Goal: Task Accomplishment & Management: Use online tool/utility

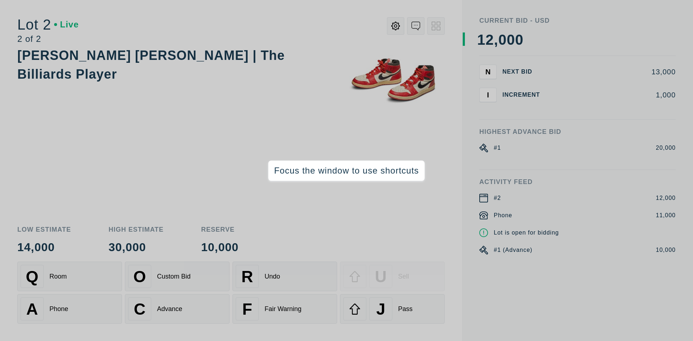
click at [172, 38] on div at bounding box center [262, 30] width 366 height 26
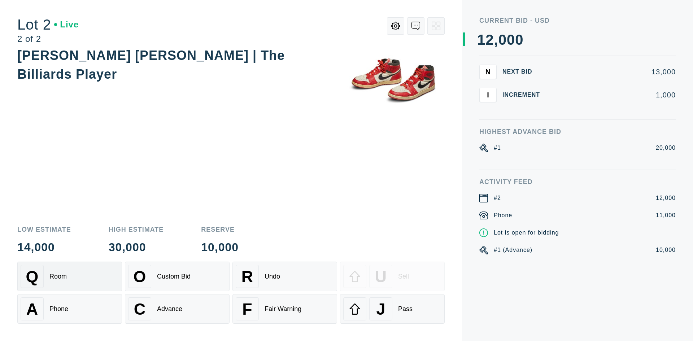
click at [82, 282] on div "Q Room" at bounding box center [70, 276] width 98 height 23
click at [83, 313] on div "A Phone" at bounding box center [70, 308] width 98 height 23
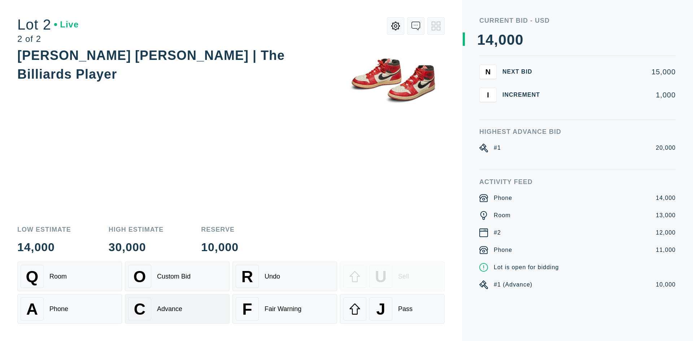
click at [186, 303] on div "C Advance" at bounding box center [177, 308] width 98 height 23
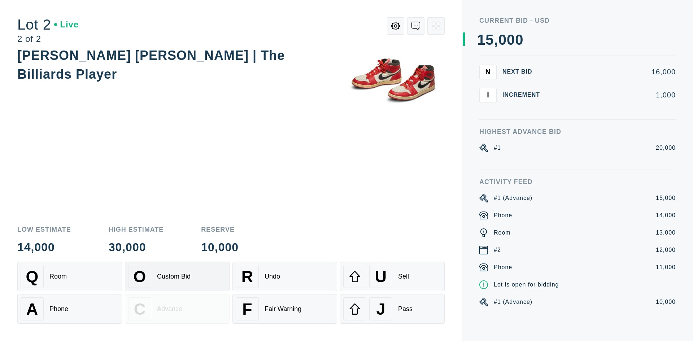
click at [202, 283] on div "O Custom Bid" at bounding box center [177, 276] width 98 height 23
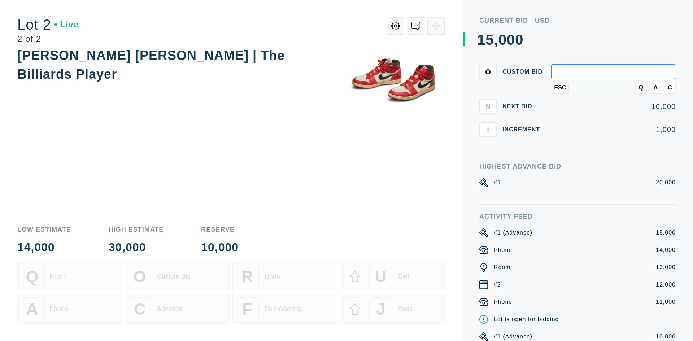
click at [563, 69] on input "text" at bounding box center [613, 72] width 124 height 14
type input "16,500"
click at [657, 87] on span "A" at bounding box center [655, 87] width 4 height 6
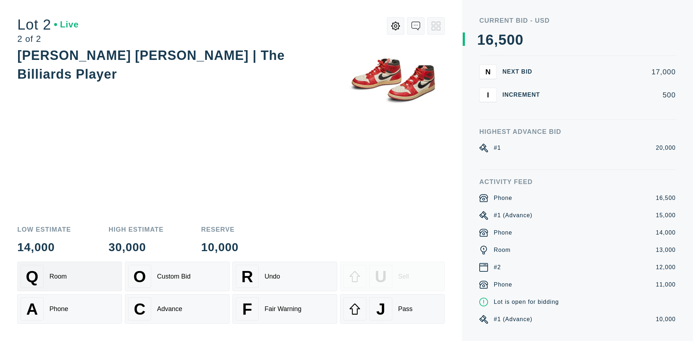
click at [95, 285] on div "Q Room" at bounding box center [70, 276] width 98 height 23
click at [130, 69] on div "[PERSON_NAME] [PERSON_NAME] | The Billiards Player" at bounding box center [230, 65] width 427 height 38
